Goal: Task Accomplishment & Management: Use online tool/utility

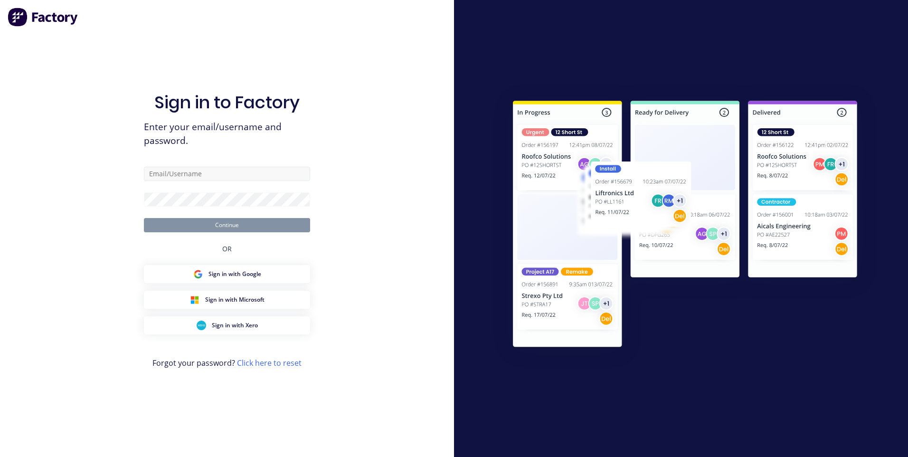
type input "[PERSON_NAME][EMAIL_ADDRESS][DOMAIN_NAME]"
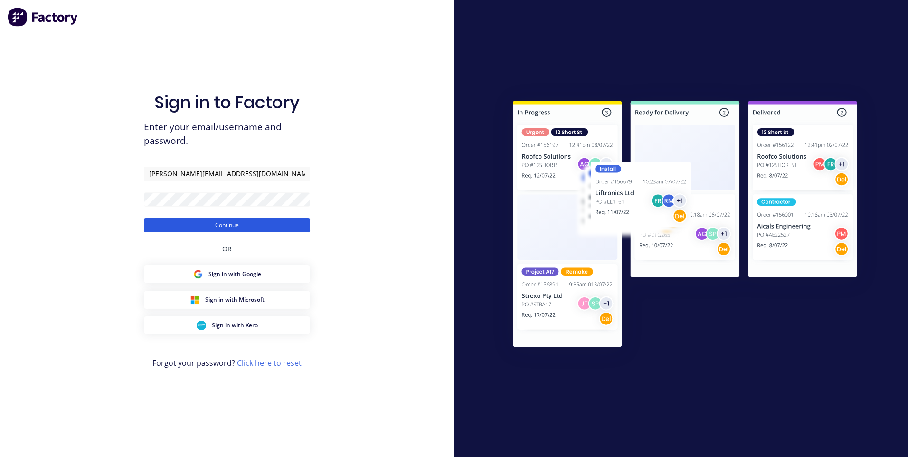
click at [237, 224] on button "Continue" at bounding box center [227, 225] width 166 height 14
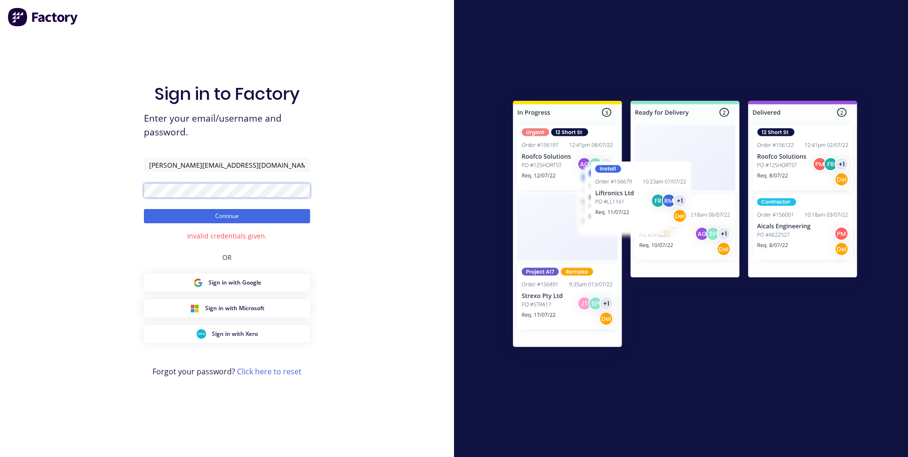
click at [135, 193] on div "Sign in to Factory Enter your email/username and password. [PERSON_NAME][EMAIL_…" at bounding box center [227, 228] width 454 height 457
click at [198, 211] on button "Continue" at bounding box center [227, 216] width 166 height 14
click at [228, 215] on button "Continue" at bounding box center [227, 216] width 166 height 14
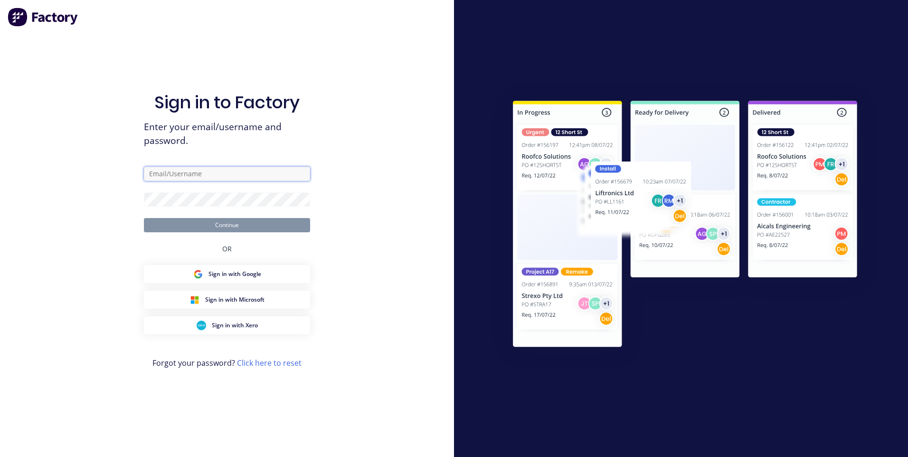
drag, startPoint x: 0, startPoint y: 0, endPoint x: 212, endPoint y: 174, distance: 274.3
click at [212, 174] on input "text" at bounding box center [227, 174] width 166 height 14
type input "[PERSON_NAME][EMAIL_ADDRESS][DOMAIN_NAME]"
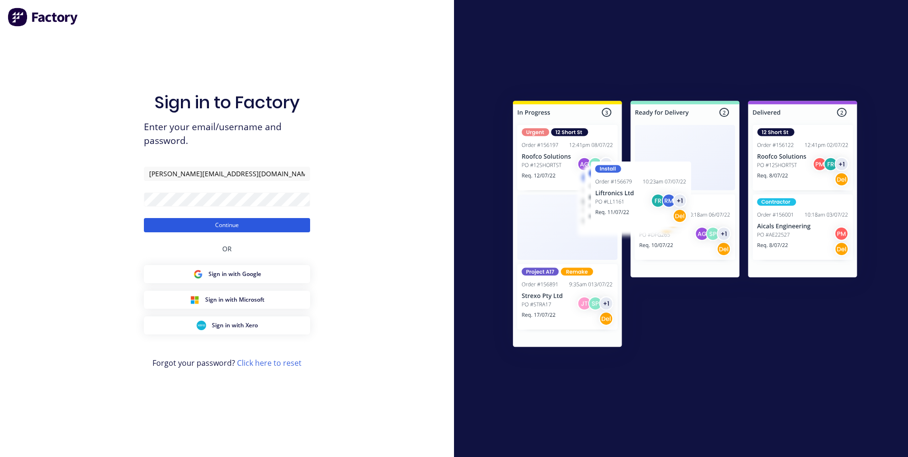
click at [220, 224] on button "Continue" at bounding box center [227, 225] width 166 height 14
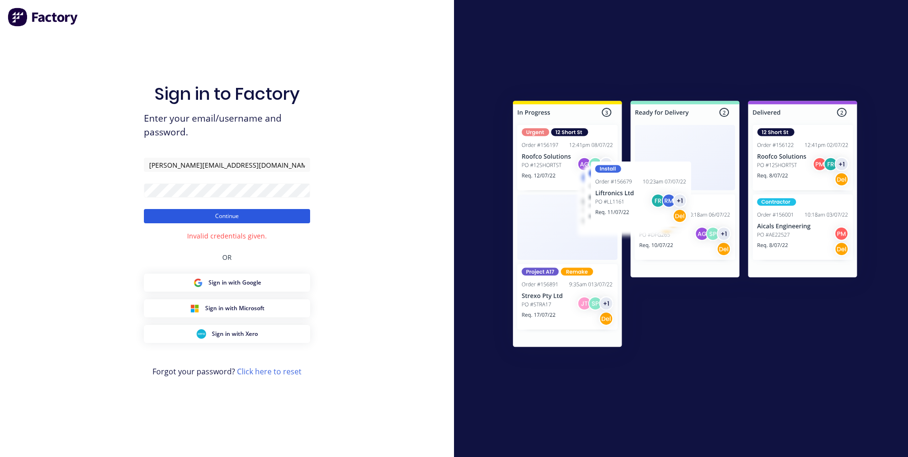
click at [221, 220] on button "Continue" at bounding box center [227, 216] width 166 height 14
click at [128, 193] on div "Sign in to Factory Enter your email/username and password. [PERSON_NAME][EMAIL_…" at bounding box center [227, 228] width 454 height 457
click at [144, 209] on button "Continue" at bounding box center [227, 216] width 166 height 14
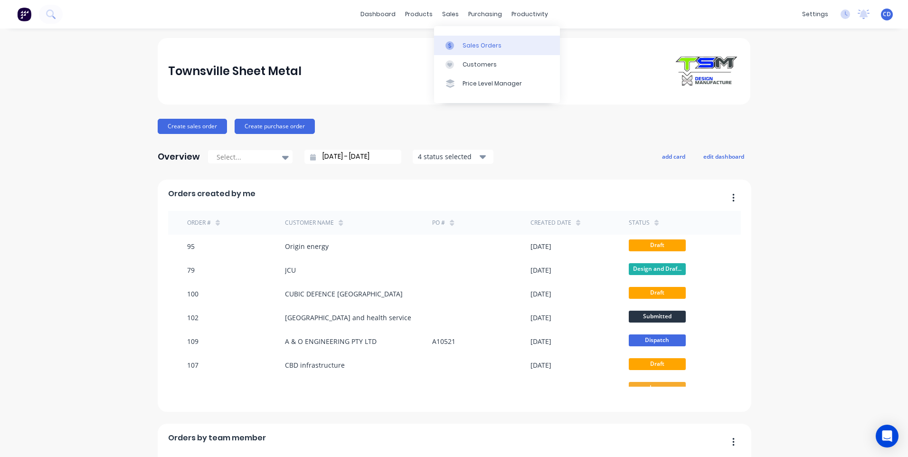
click at [480, 43] on div "Sales Orders" at bounding box center [482, 45] width 39 height 9
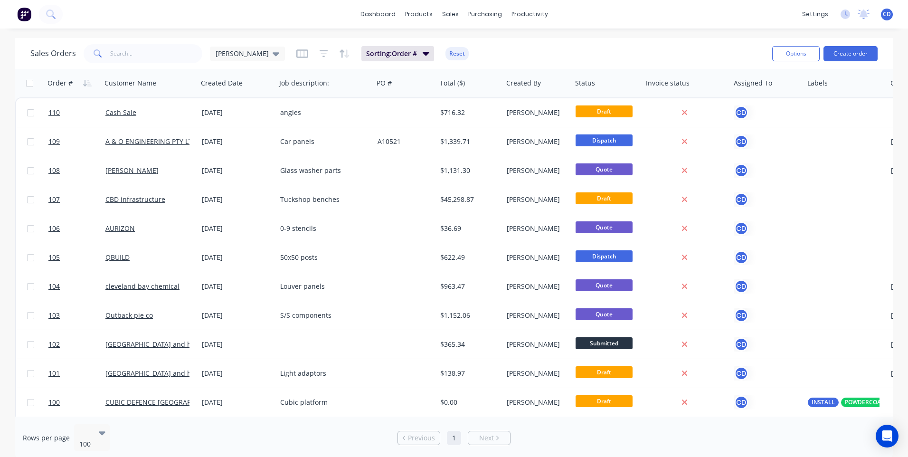
click at [611, 9] on div "dashboard products sales purchasing productivity dashboard products Product Cat…" at bounding box center [454, 14] width 908 height 28
click at [449, 16] on div "sales" at bounding box center [450, 14] width 26 height 14
click at [596, 6] on div "dashboard products sales purchasing productivity dashboard products Product Cat…" at bounding box center [454, 14] width 908 height 28
click at [512, 14] on div "productivity" at bounding box center [530, 14] width 46 height 14
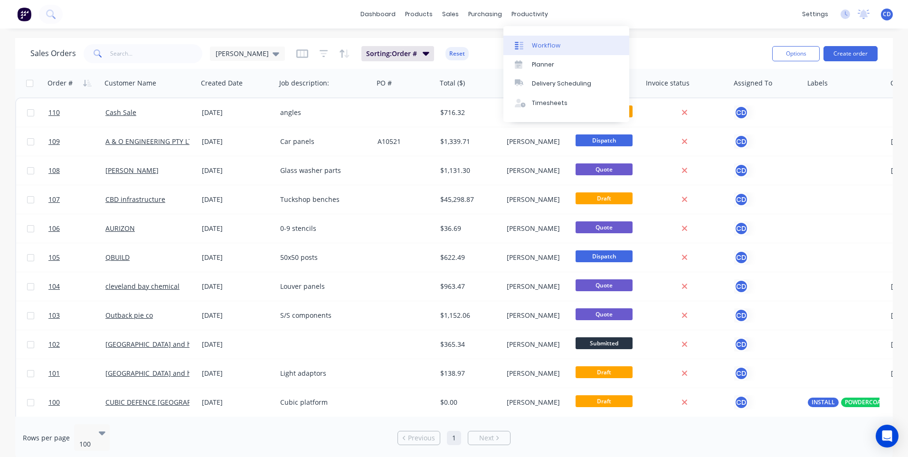
click at [543, 48] on div "Workflow" at bounding box center [546, 45] width 28 height 9
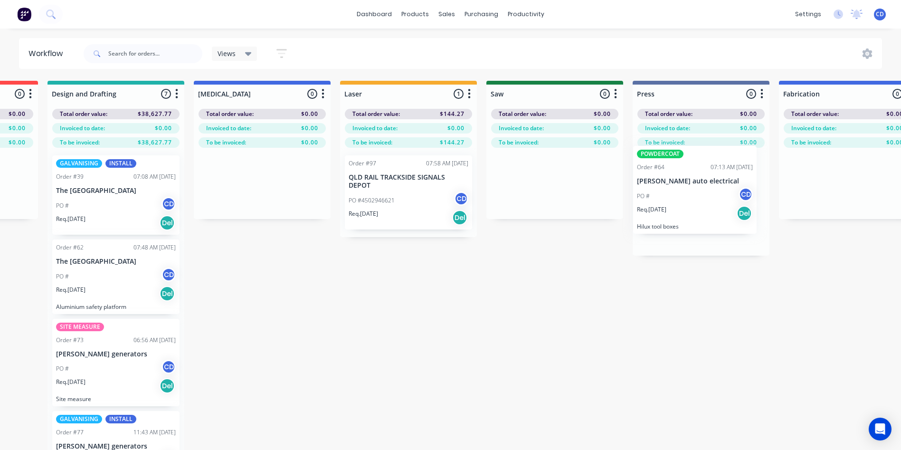
scroll to position [0, 269]
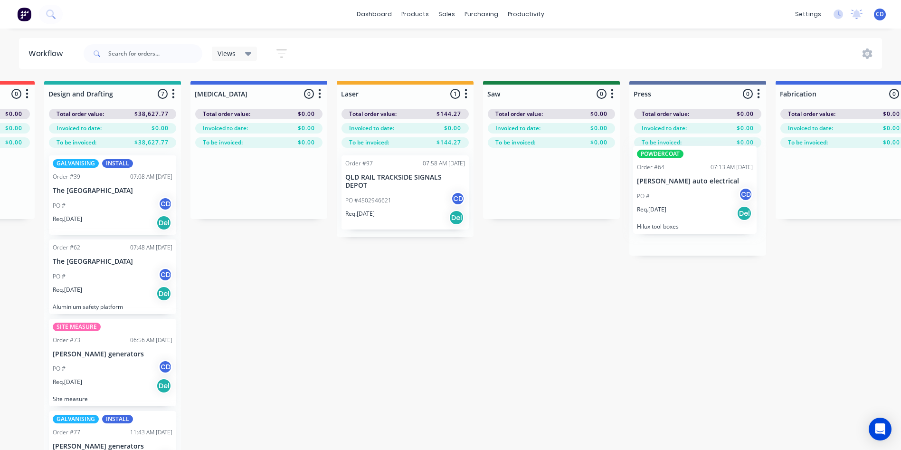
drag, startPoint x: 365, startPoint y: 280, endPoint x: 683, endPoint y: 185, distance: 331.5
click at [683, 185] on div "Submitted 6 Status colour #273444 hex #273444 Save Cancel Summaries Total order…" at bounding box center [653, 282] width 1859 height 403
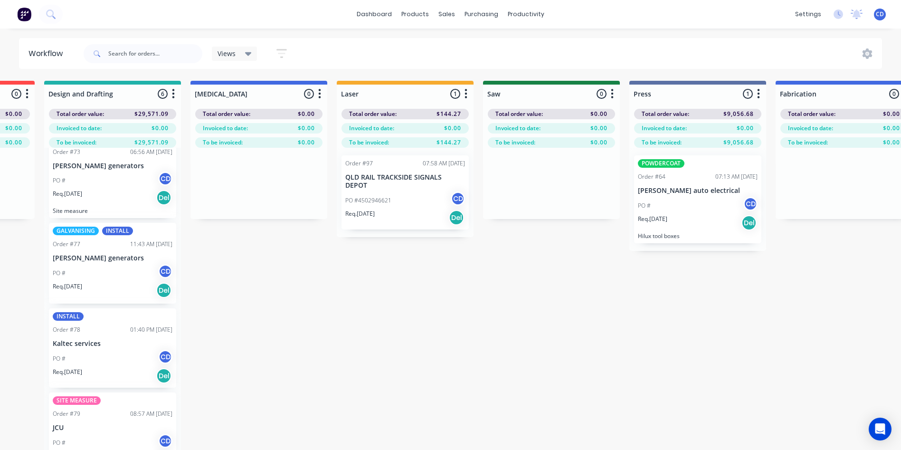
scroll to position [190, 0]
click at [105, 258] on p "[PERSON_NAME] generators" at bounding box center [113, 256] width 120 height 8
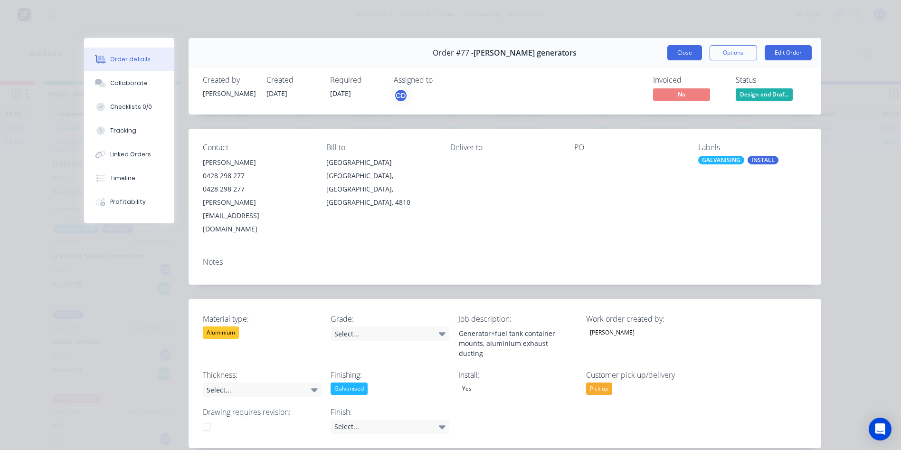
click at [684, 55] on button "Close" at bounding box center [684, 52] width 35 height 15
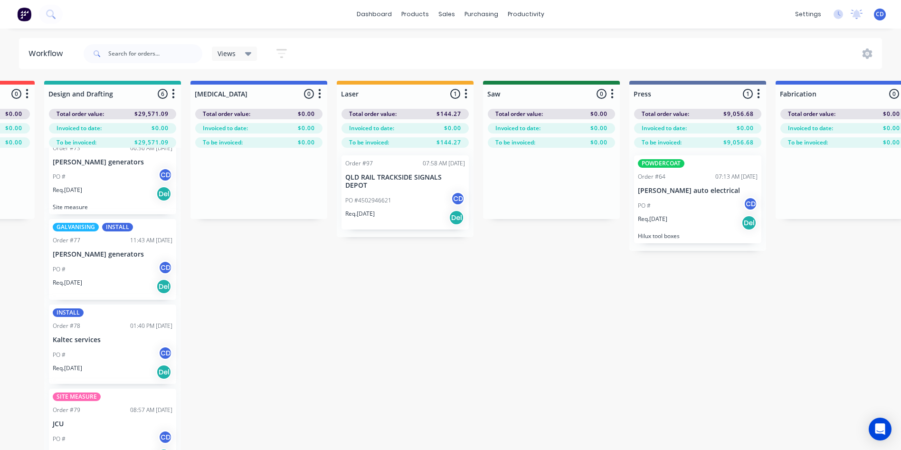
scroll to position [192, 0]
click at [84, 254] on p "[PERSON_NAME] generators" at bounding box center [113, 254] width 120 height 8
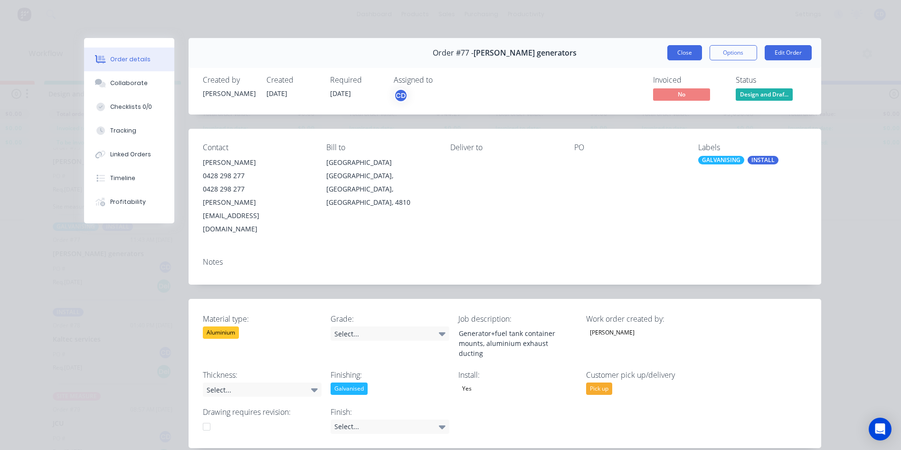
click at [686, 54] on button "Close" at bounding box center [684, 52] width 35 height 15
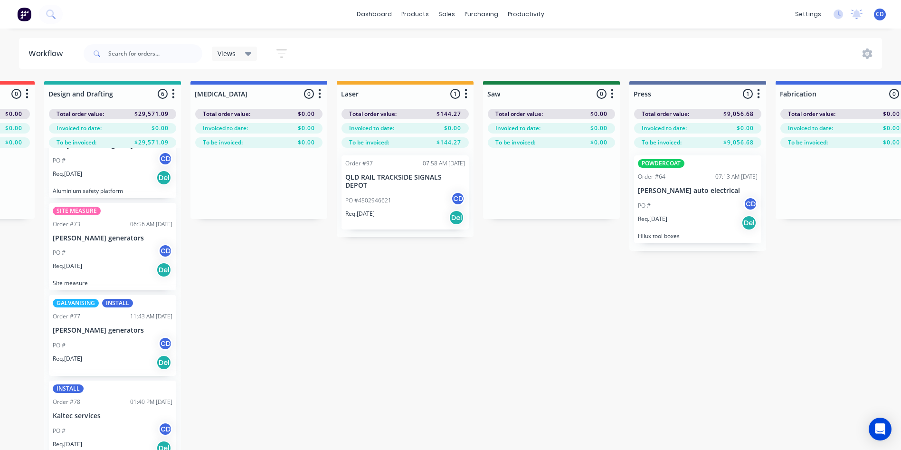
scroll to position [97, 0]
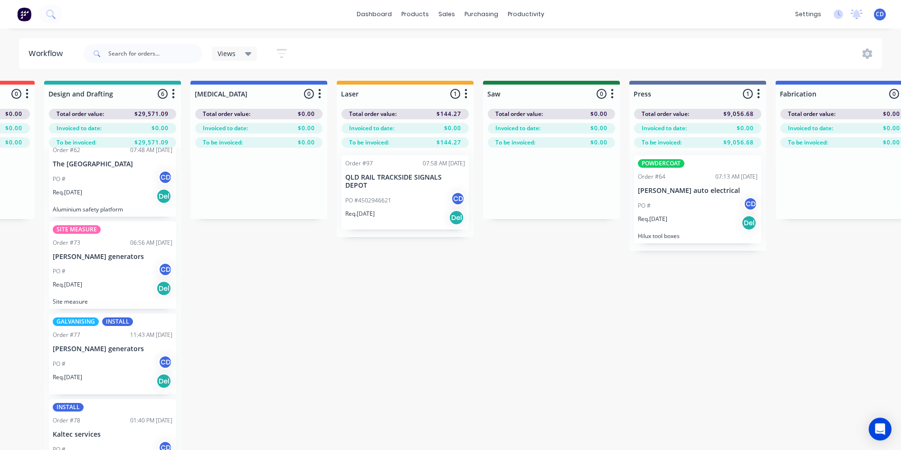
click at [119, 255] on p "[PERSON_NAME] generators" at bounding box center [113, 257] width 120 height 8
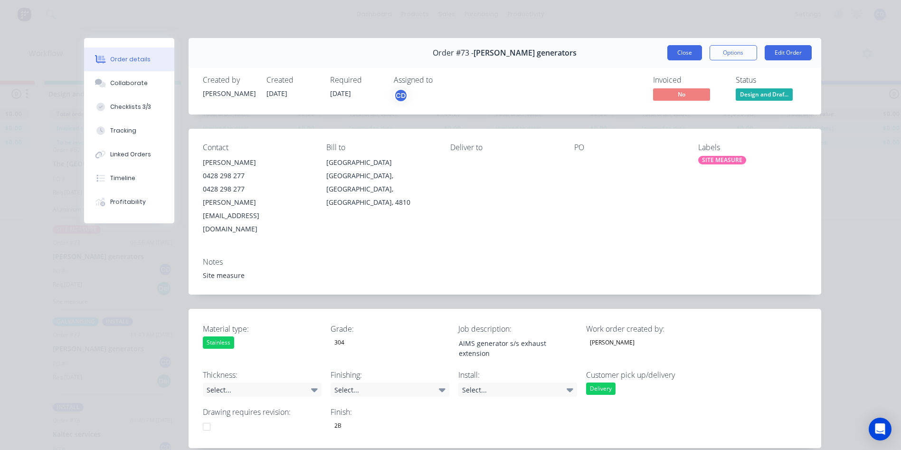
click at [682, 54] on button "Close" at bounding box center [684, 52] width 35 height 15
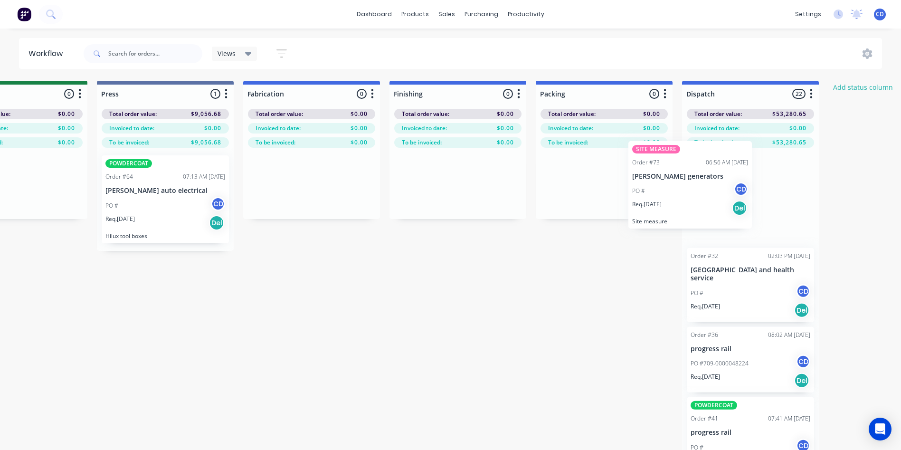
scroll to position [0, 805]
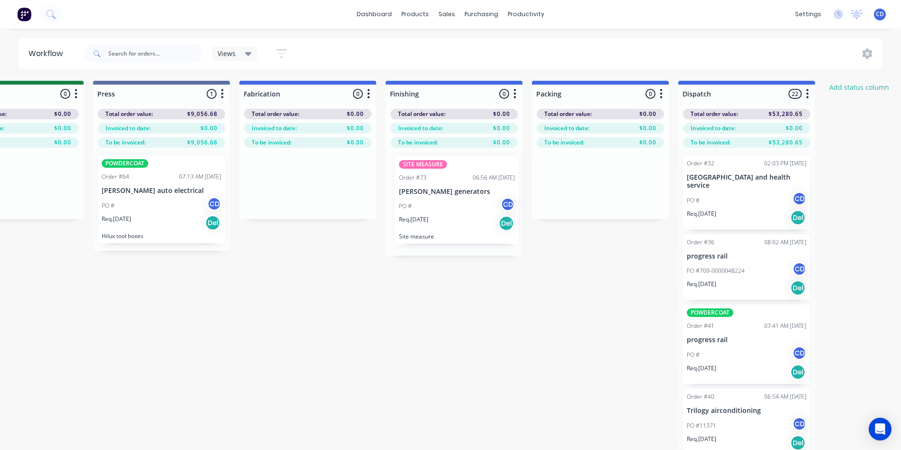
drag, startPoint x: 95, startPoint y: 254, endPoint x: 445, endPoint y: 189, distance: 355.9
click at [445, 189] on div "Submitted 6 Status colour #273444 hex #273444 Save Cancel Summaries Total order…" at bounding box center [117, 282] width 1859 height 403
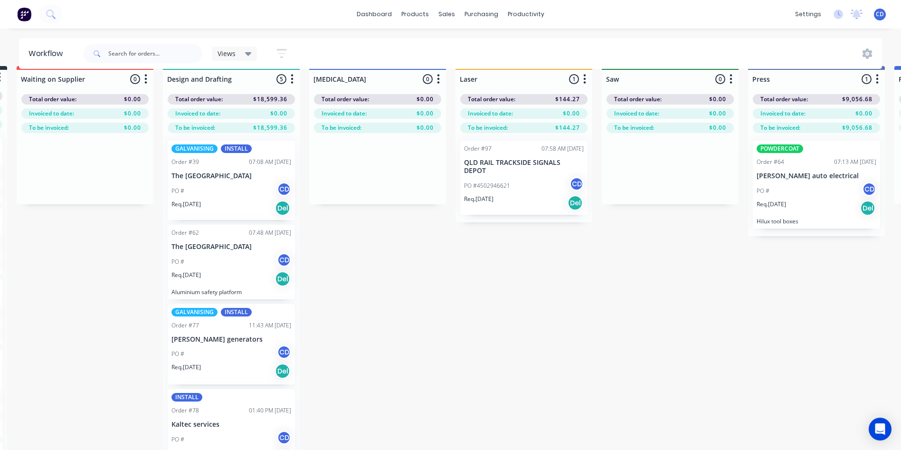
scroll to position [0, 150]
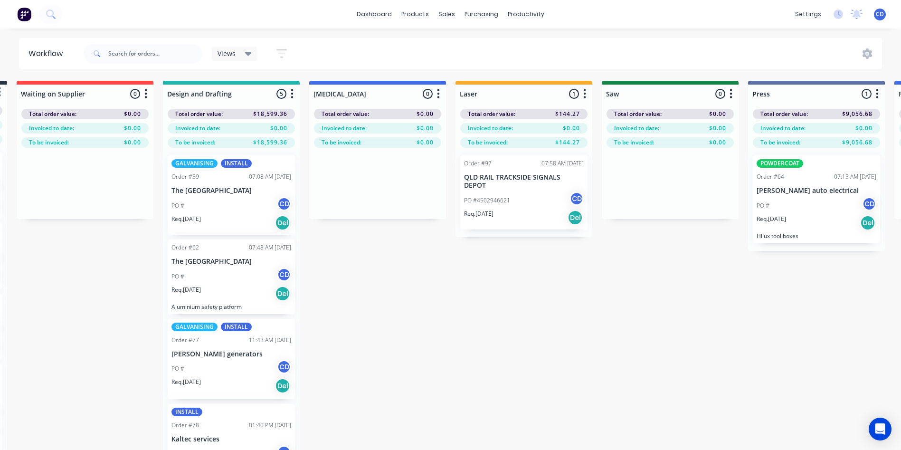
click at [227, 202] on div "PO # CD" at bounding box center [231, 206] width 120 height 18
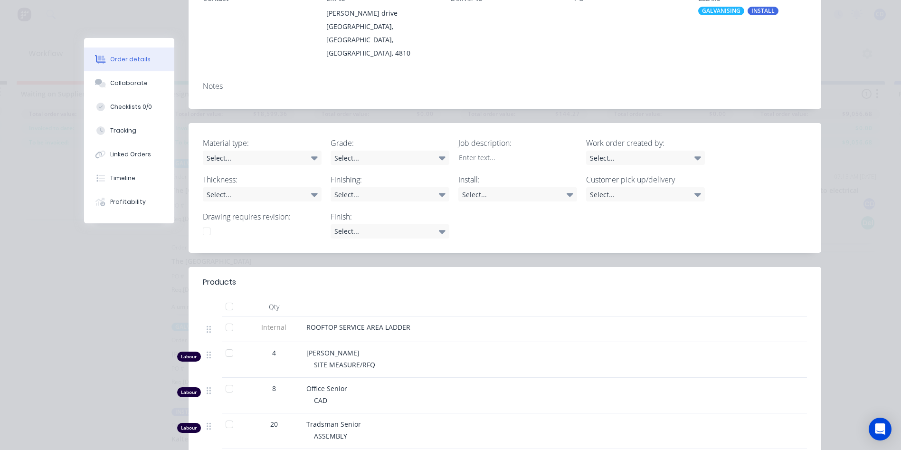
scroll to position [142, 0]
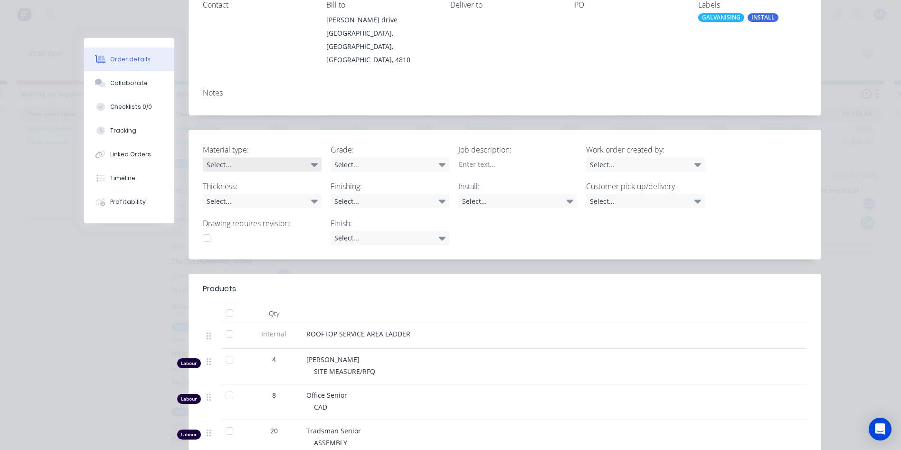
click at [313, 159] on icon at bounding box center [314, 164] width 7 height 10
click at [439, 81] on div "Notes" at bounding box center [505, 98] width 633 height 35
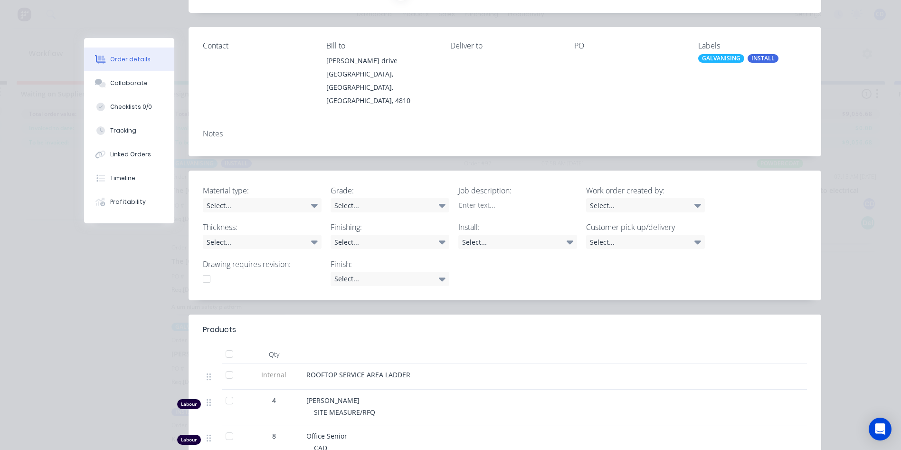
scroll to position [0, 0]
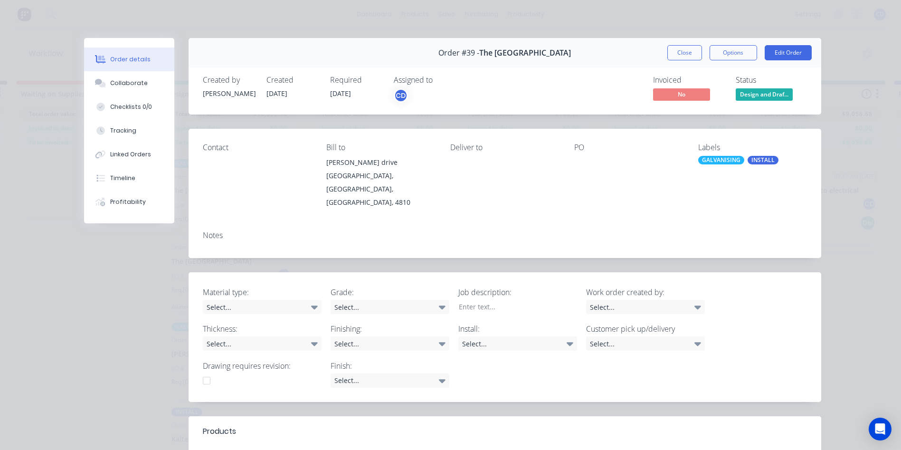
click at [682, 49] on button "Close" at bounding box center [684, 52] width 35 height 15
